Goal: Find specific page/section: Find specific page/section

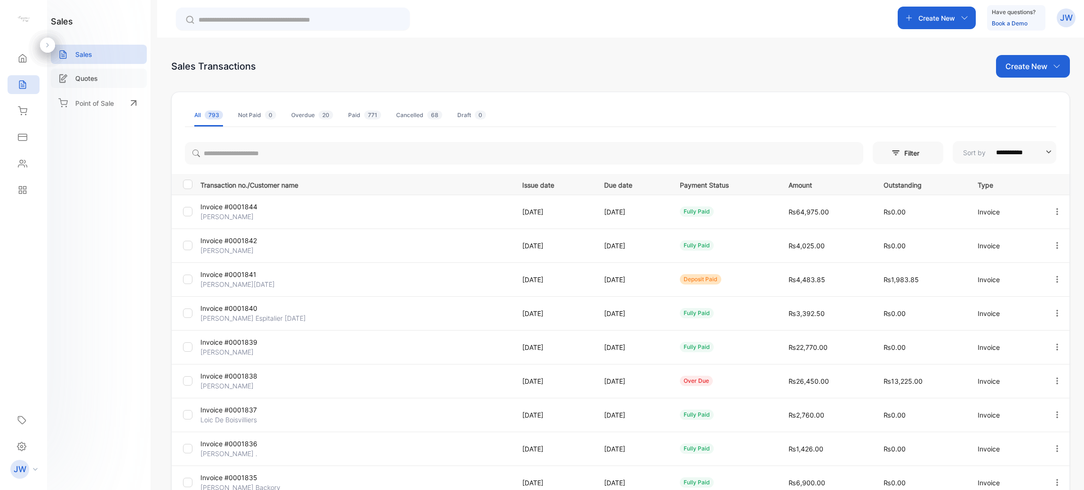
click at [86, 81] on p "Quotes" at bounding box center [86, 78] width 23 height 10
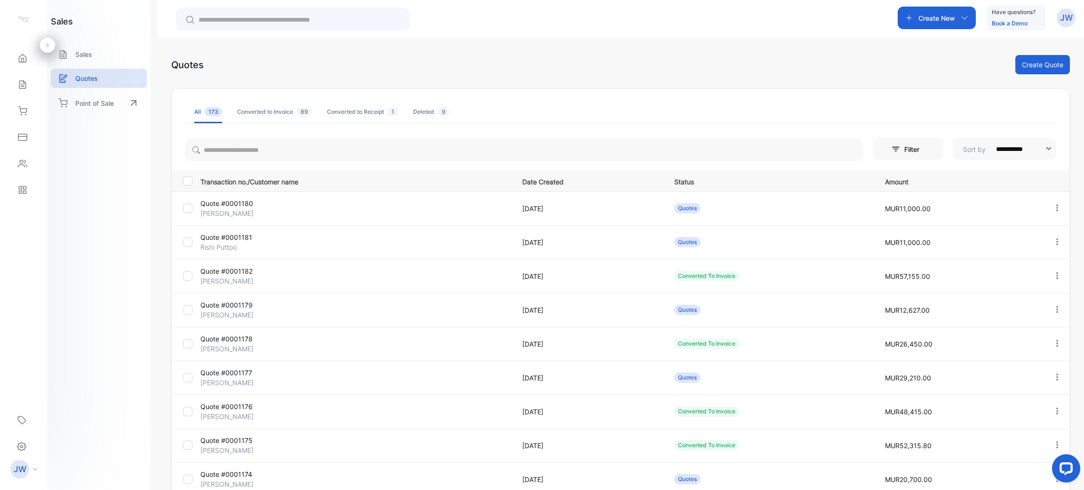
click at [254, 312] on p "[PERSON_NAME]" at bounding box center [252, 315] width 104 height 10
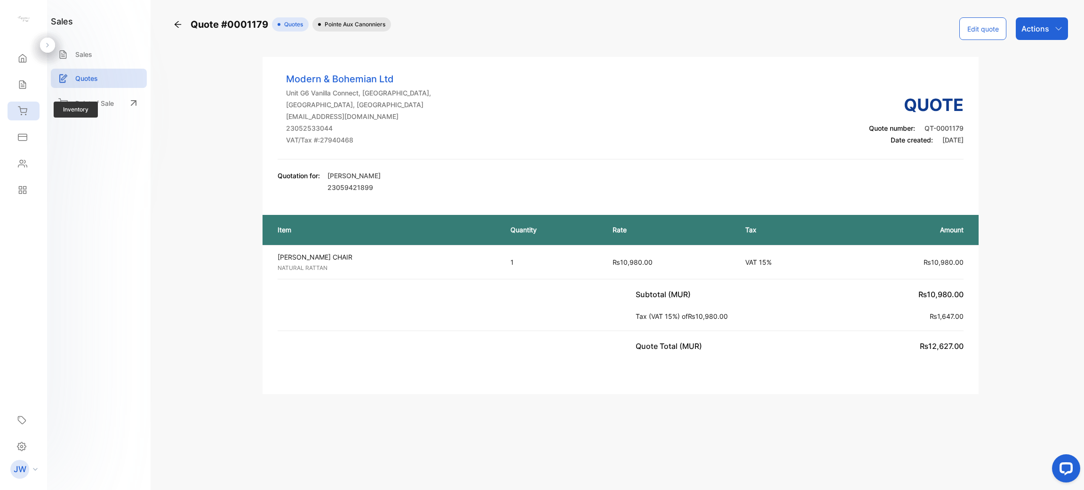
click at [18, 120] on div "Inventory" at bounding box center [24, 111] width 32 height 19
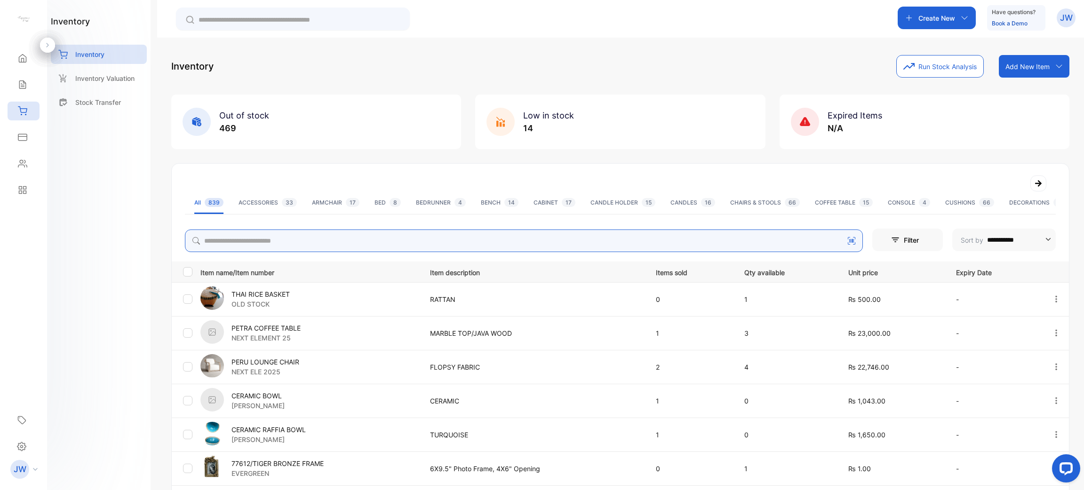
click at [242, 232] on input "search" at bounding box center [524, 241] width 678 height 23
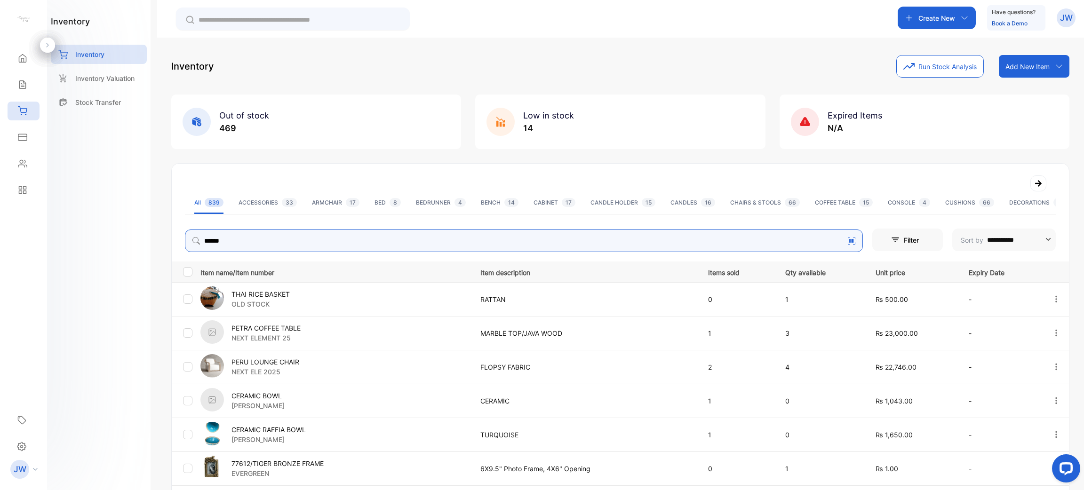
type input "******"
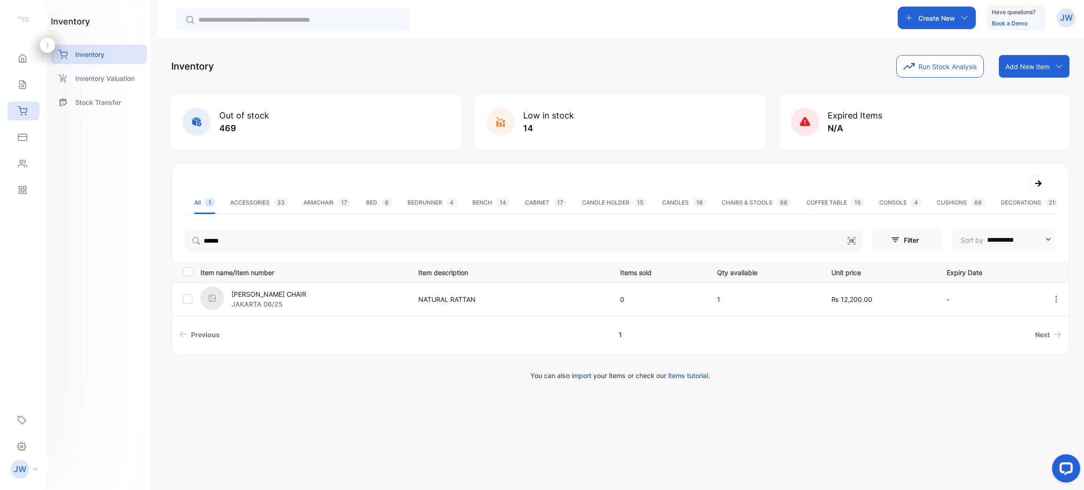
click at [270, 308] on p "JAKARTA 06/25" at bounding box center [269, 304] width 75 height 10
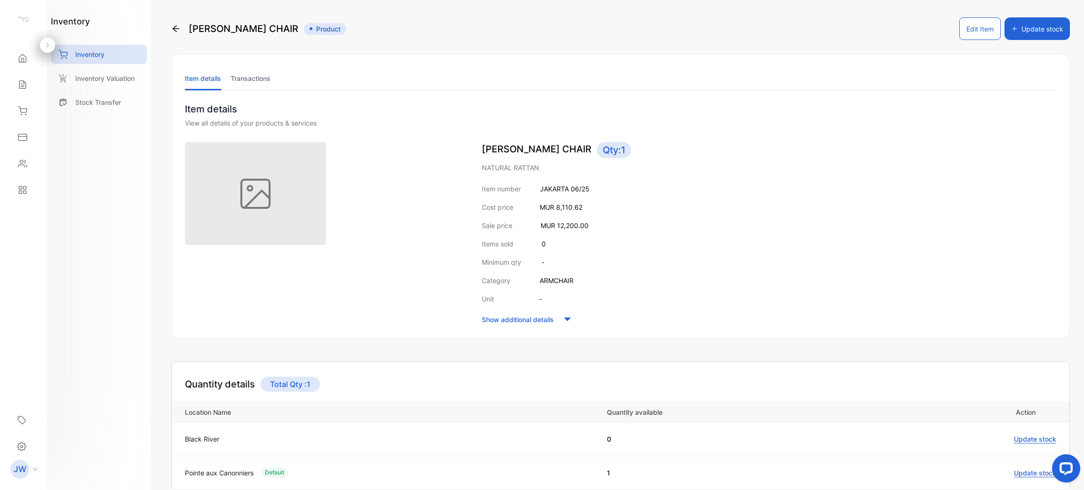
scroll to position [54, 0]
